Goal: Entertainment & Leisure: Consume media (video, audio)

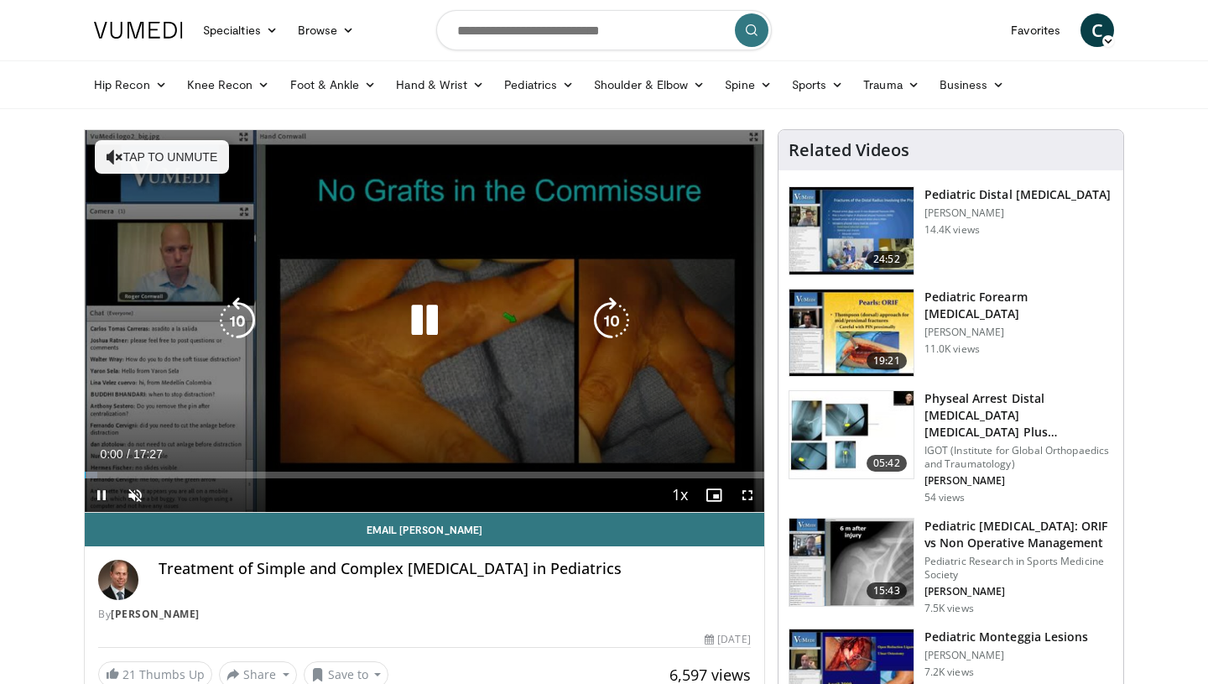
click at [414, 307] on icon "Video Player" at bounding box center [424, 320] width 47 height 47
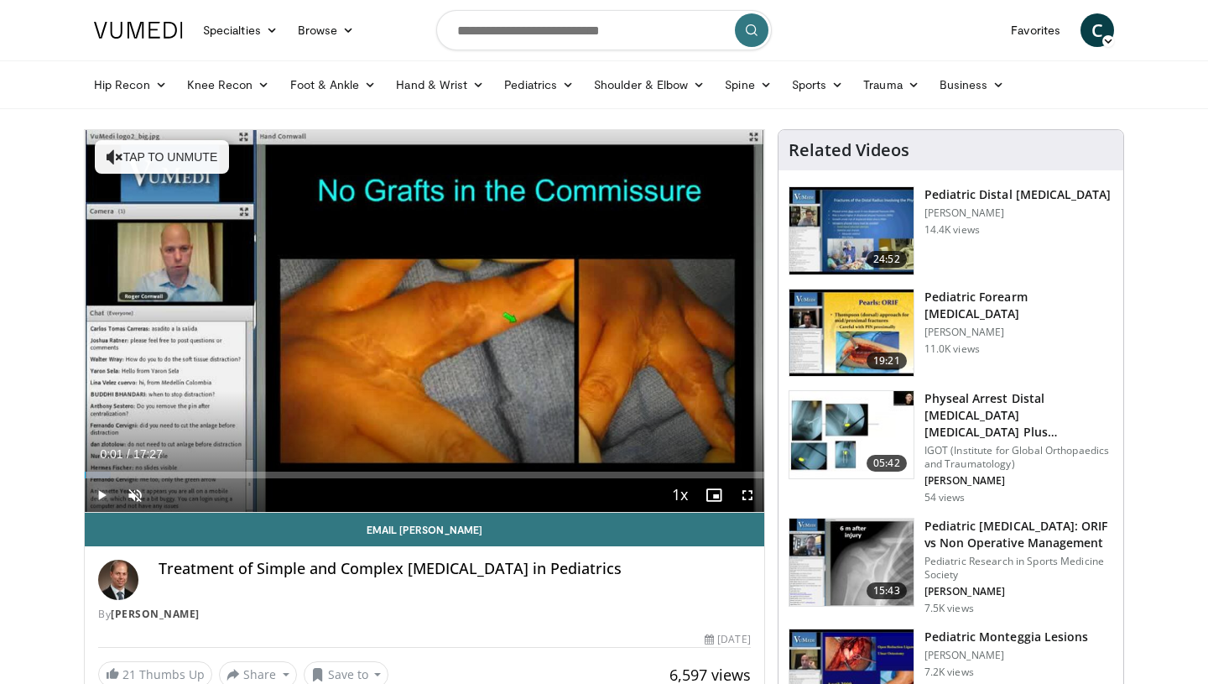
click at [103, 494] on span "Video Player" at bounding box center [102, 495] width 34 height 34
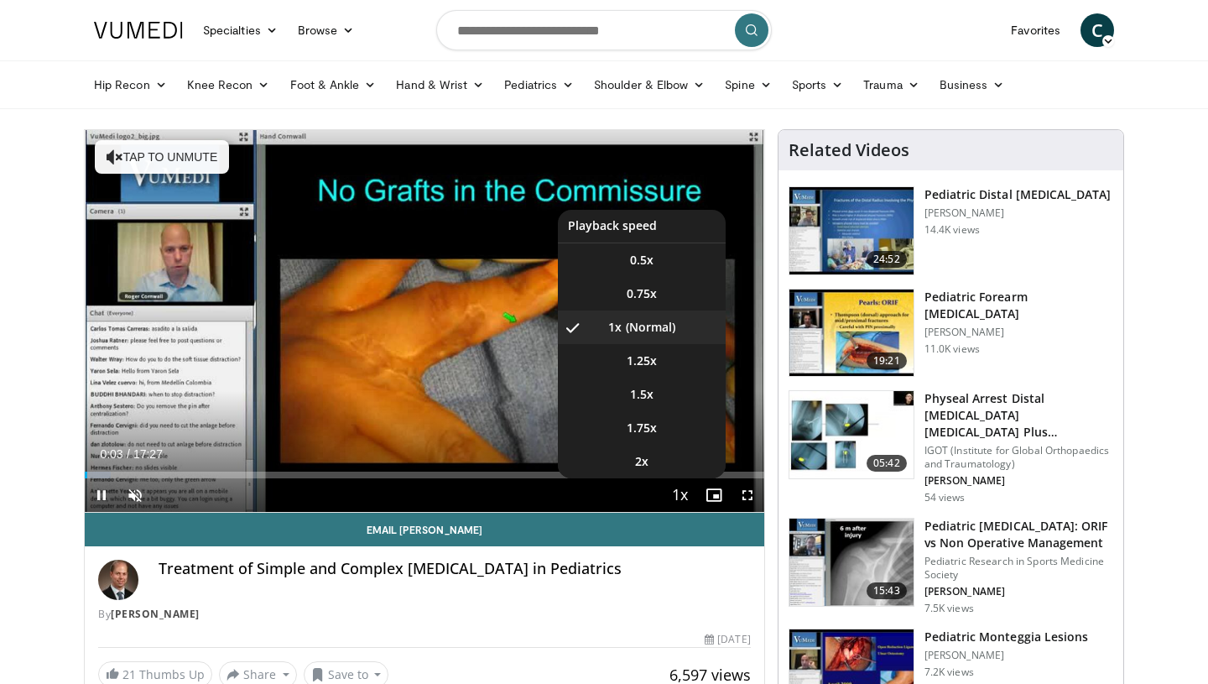
click at [688, 497] on span "Video Player" at bounding box center [680, 496] width 23 height 34
click at [680, 492] on span "Video Player" at bounding box center [680, 496] width 23 height 34
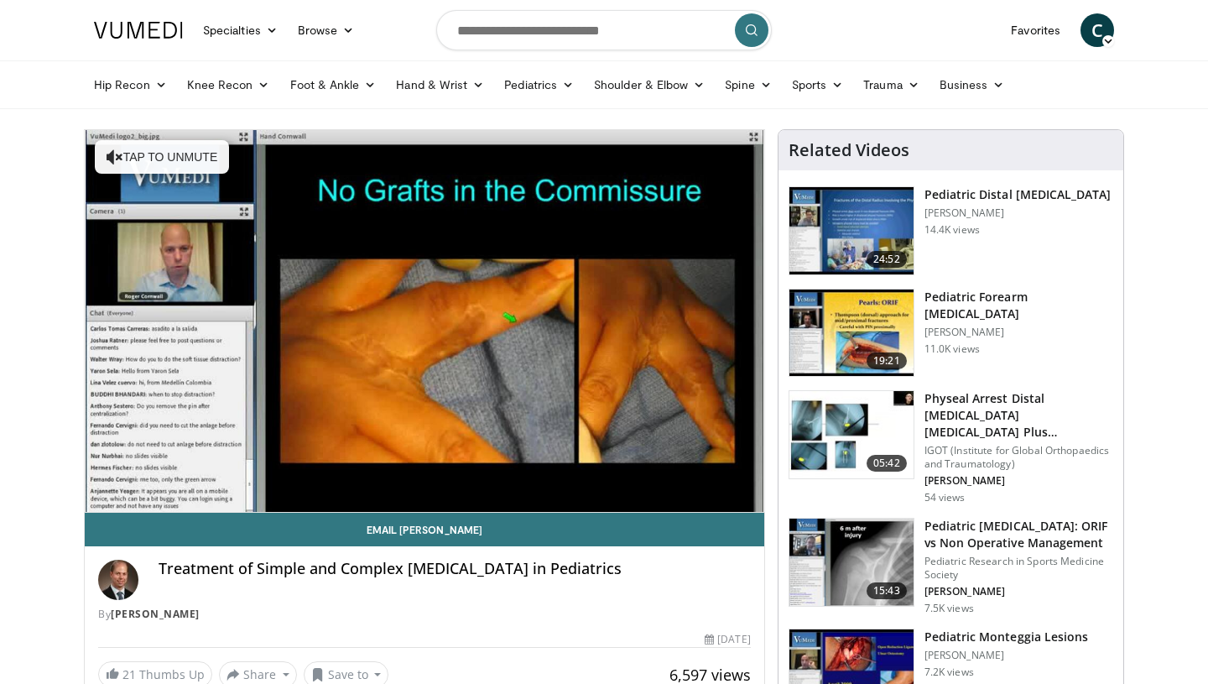
click at [680, 492] on div "10 seconds Tap to unmute" at bounding box center [424, 321] width 679 height 382
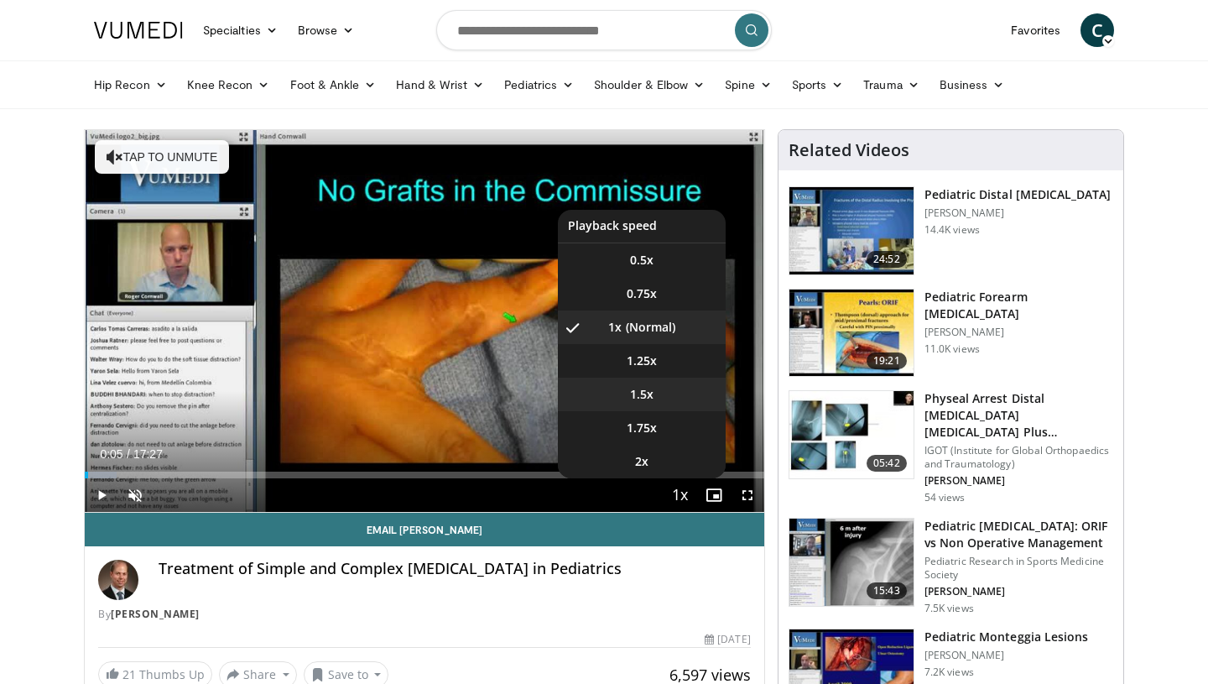
click at [674, 390] on li "1.5x" at bounding box center [642, 394] width 168 height 34
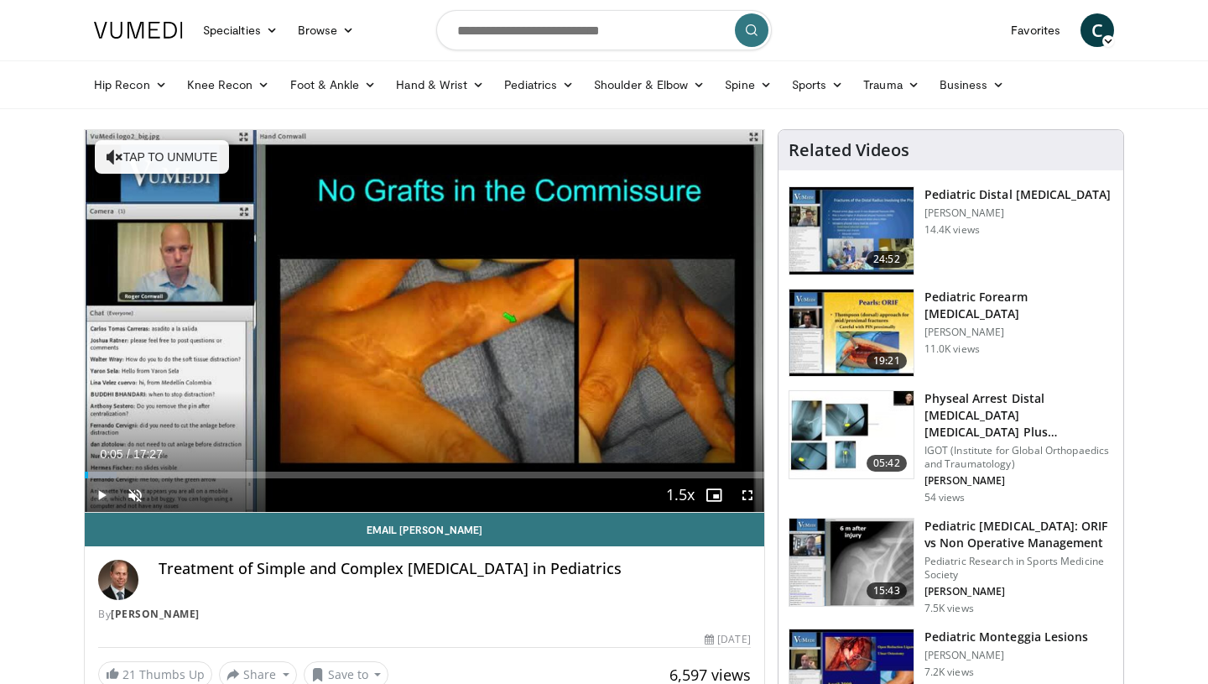
click at [99, 489] on span "Video Player" at bounding box center [102, 495] width 34 height 34
click at [751, 492] on span "Video Player" at bounding box center [748, 495] width 34 height 34
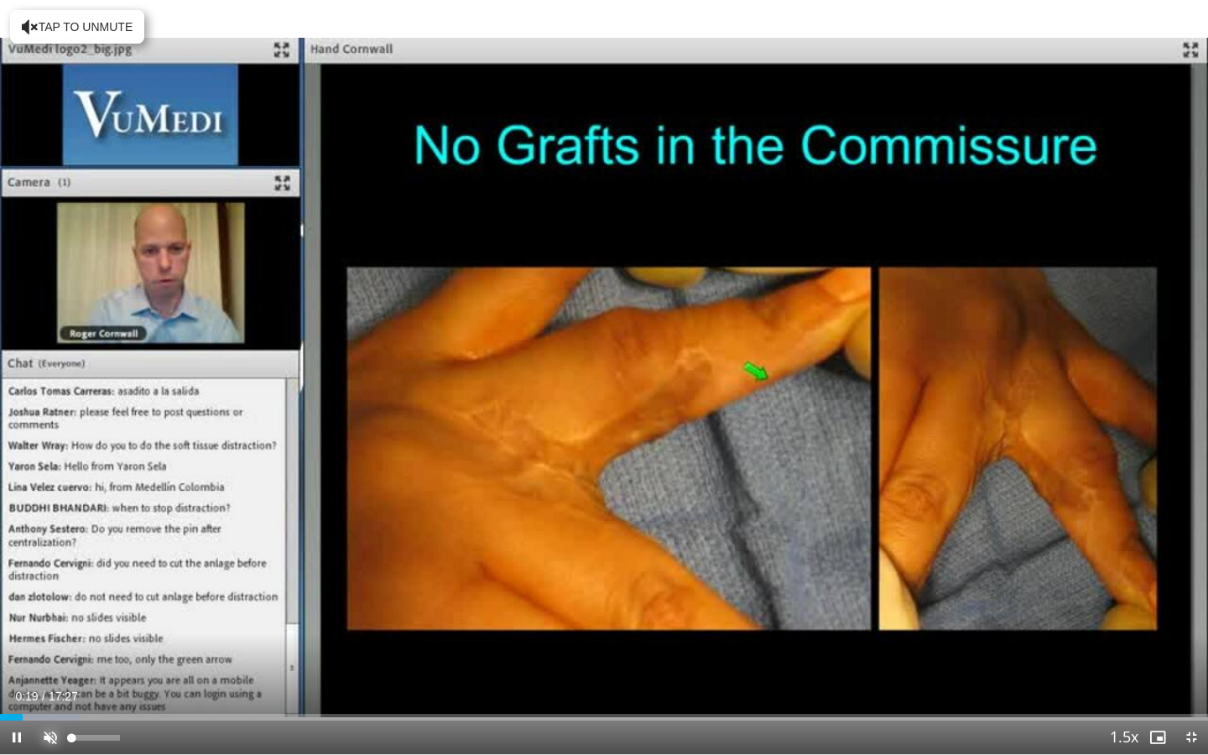
click at [49, 683] on span "Video Player" at bounding box center [51, 738] width 34 height 34
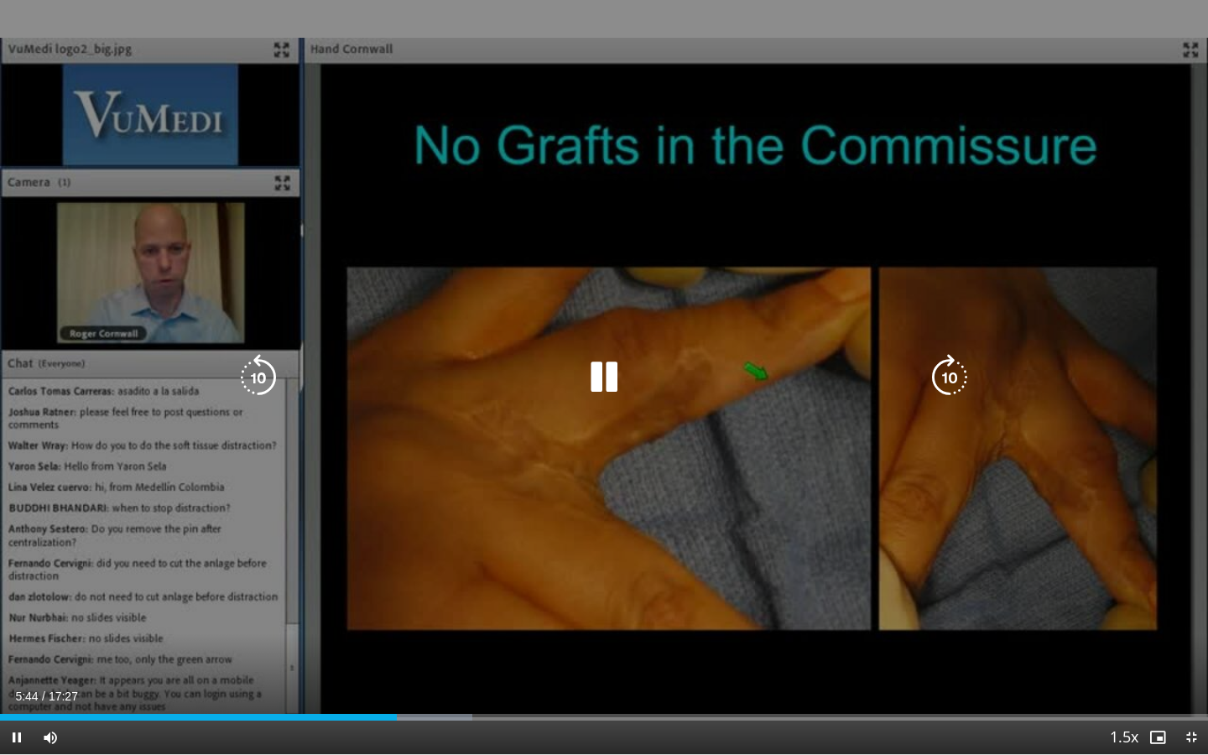
click at [926, 458] on div "10 seconds Tap to unmute" at bounding box center [604, 377] width 1208 height 754
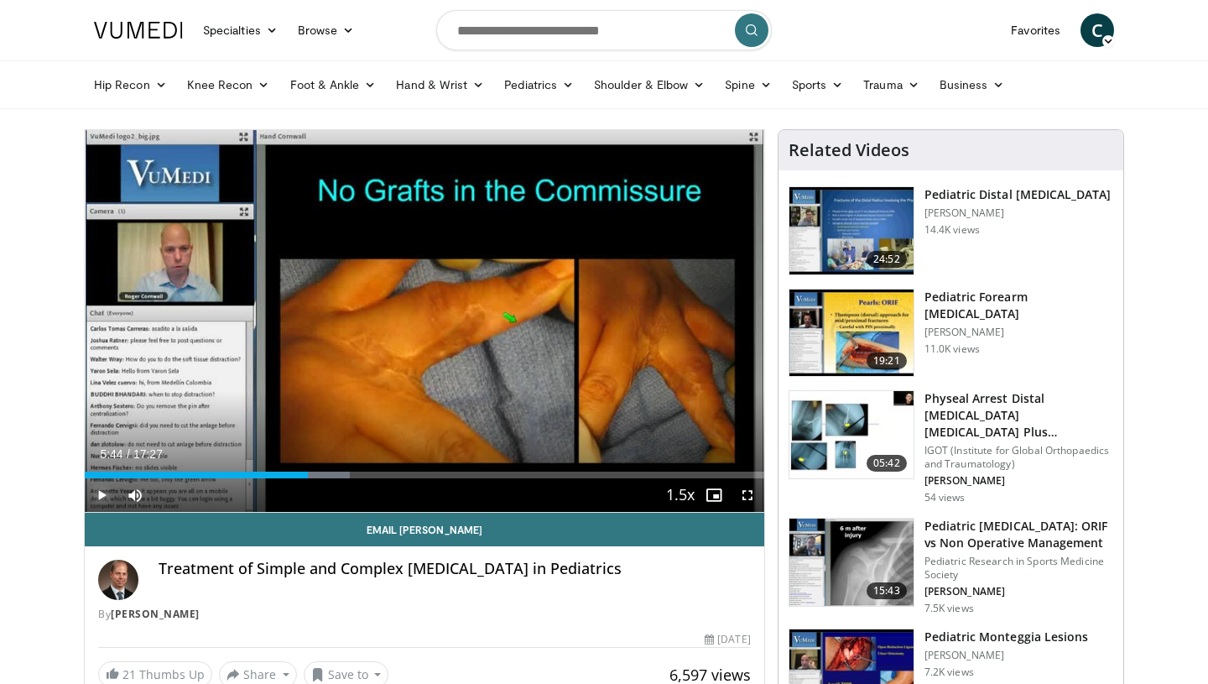
click at [104, 500] on span "Video Player" at bounding box center [102, 495] width 34 height 34
click at [96, 492] on span "Video Player" at bounding box center [102, 495] width 34 height 34
click at [752, 495] on span "Video Player" at bounding box center [748, 495] width 34 height 34
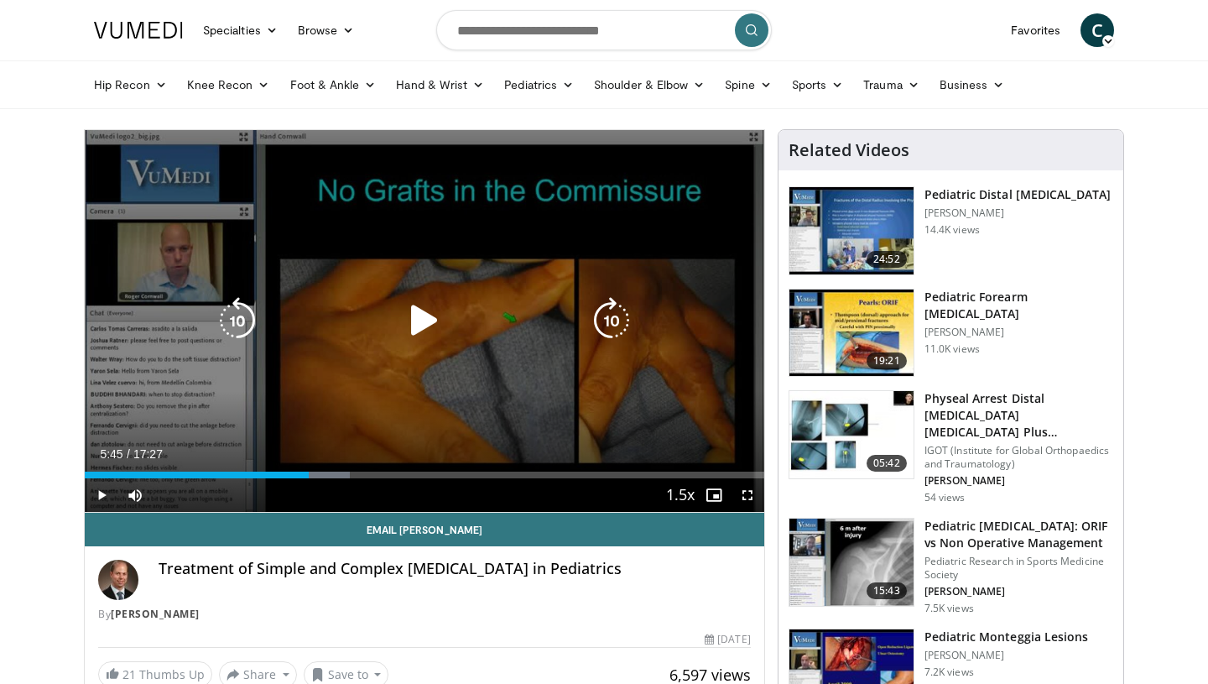
click at [418, 326] on icon "Video Player" at bounding box center [424, 320] width 47 height 47
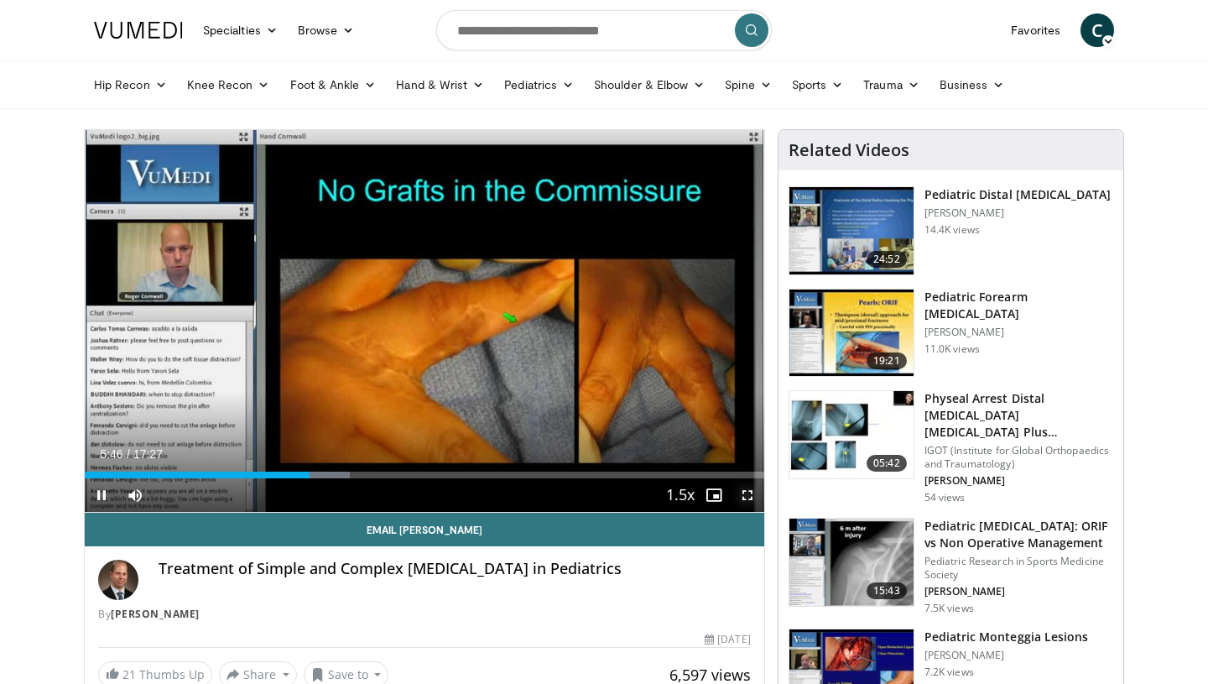
click at [747, 494] on span "Video Player" at bounding box center [748, 495] width 34 height 34
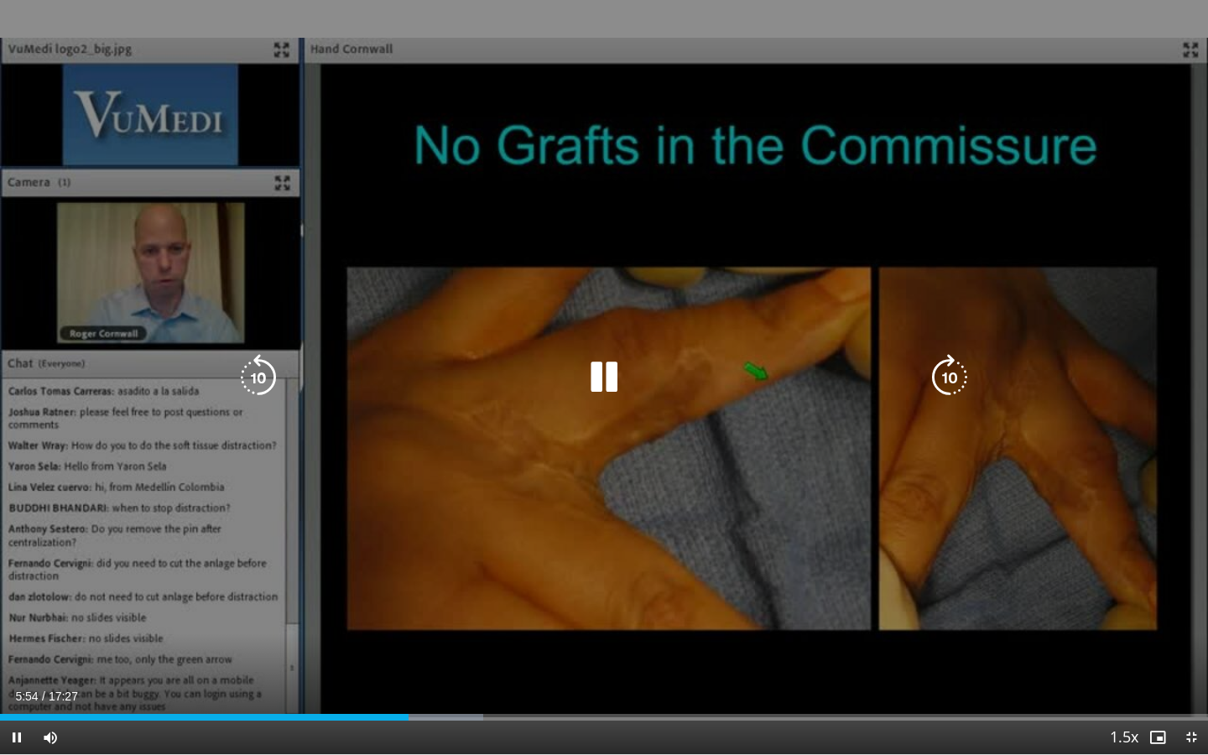
click at [1023, 471] on div "10 seconds Tap to unmute" at bounding box center [604, 377] width 1208 height 754
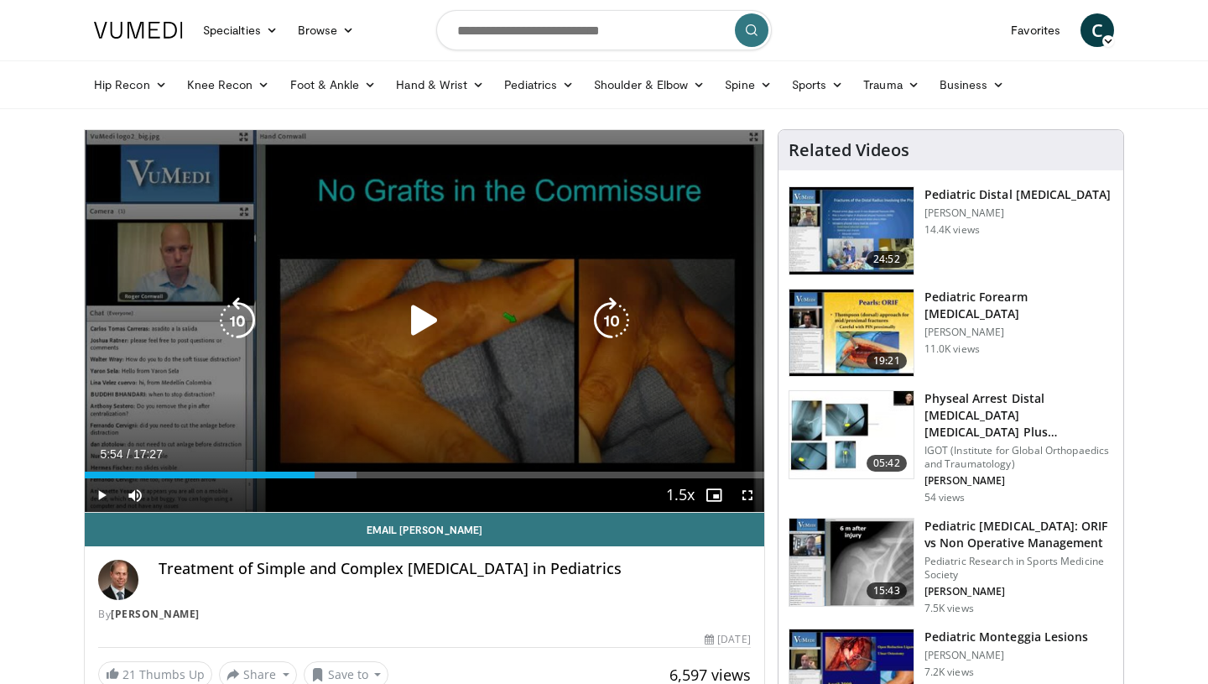
click at [429, 319] on icon "Video Player" at bounding box center [424, 320] width 47 height 47
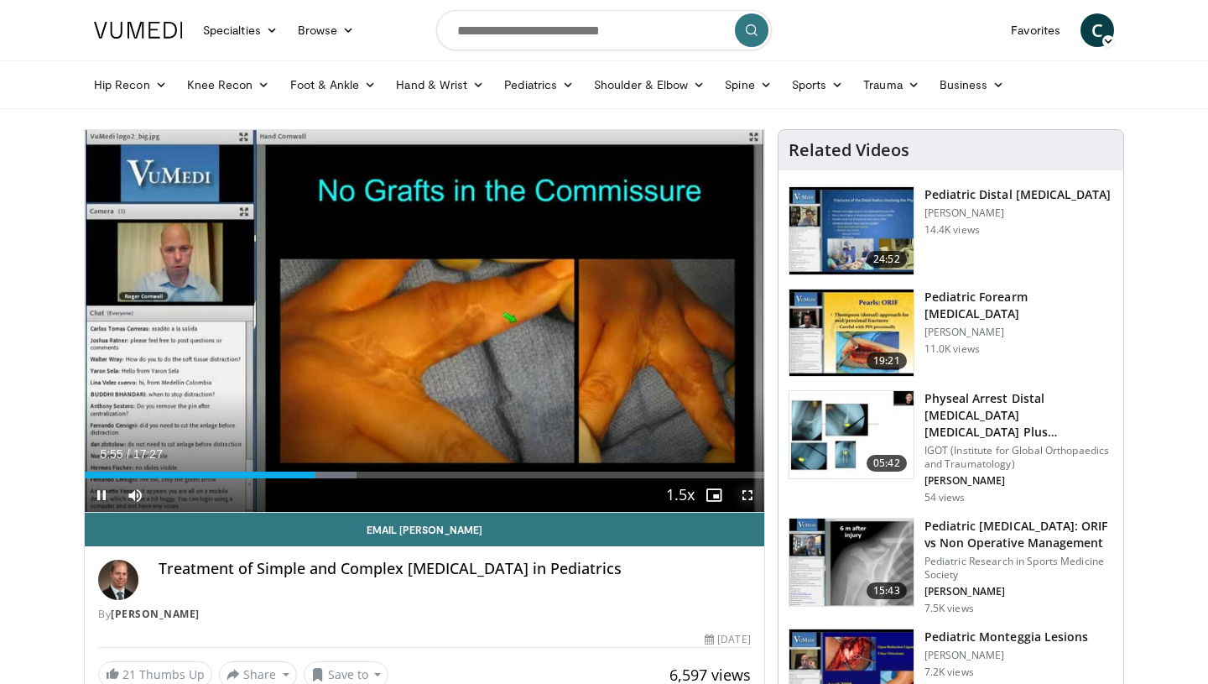
click at [748, 502] on span "Video Player" at bounding box center [748, 495] width 34 height 34
click at [743, 496] on span "Video Player" at bounding box center [748, 495] width 34 height 34
click at [753, 503] on span "Video Player" at bounding box center [748, 495] width 34 height 34
